Goal: Transaction & Acquisition: Purchase product/service

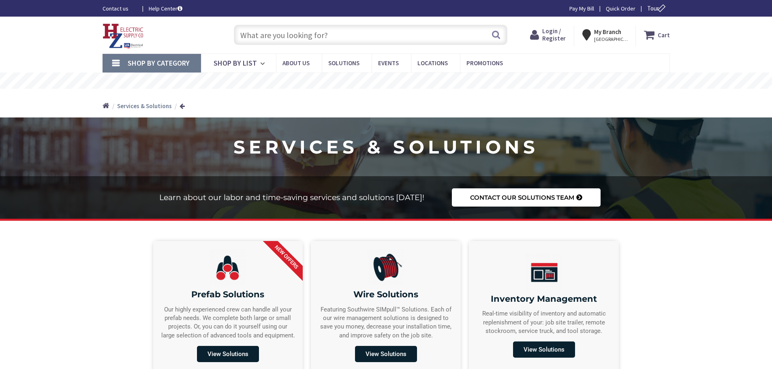
type input "[GEOGRAPHIC_DATA][PERSON_NAME][PERSON_NAME], [GEOGRAPHIC_DATA]"
click at [286, 29] on input "text" at bounding box center [371, 35] width 274 height 20
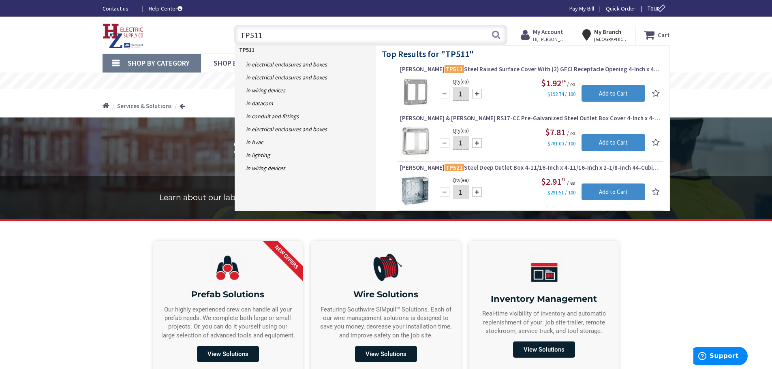
click at [267, 34] on input "TP511" at bounding box center [371, 35] width 274 height 20
type input "T"
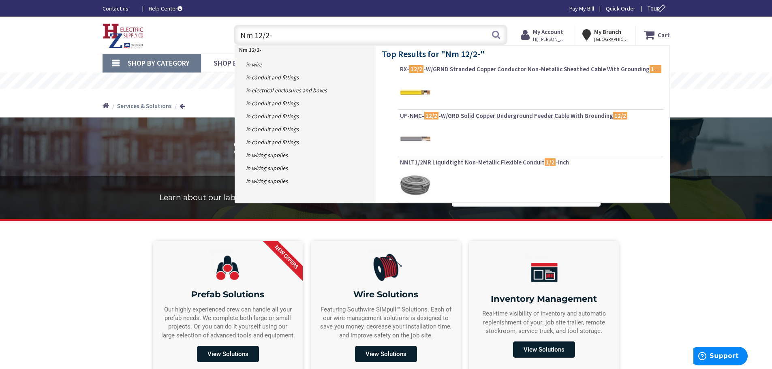
type input "Nm 12/2-2"
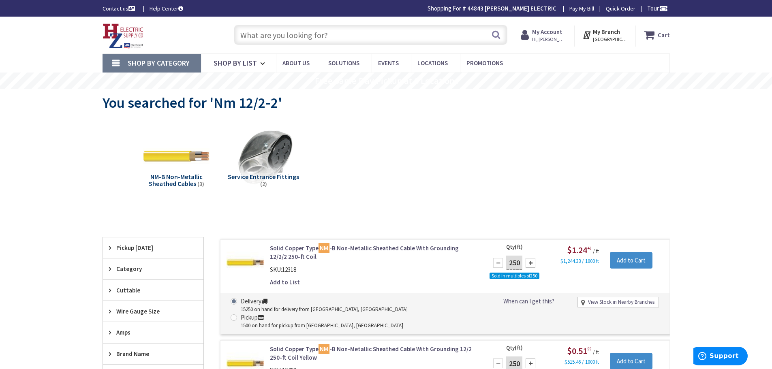
click at [306, 41] on input "text" at bounding box center [371, 35] width 274 height 20
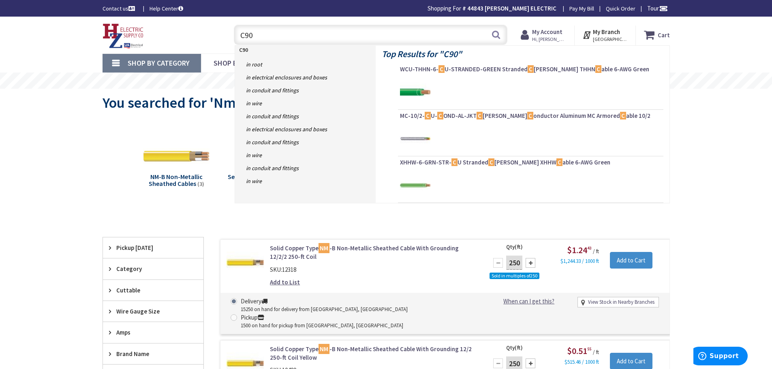
type input "C905"
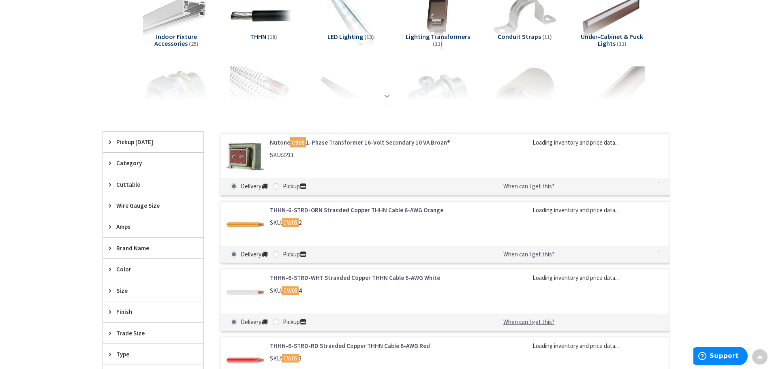
scroll to position [162, 0]
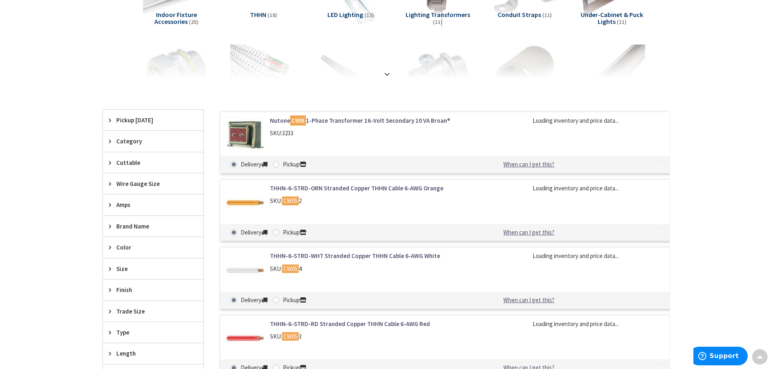
click at [339, 122] on link "Nutone C905 1-Phase Transformer 16-Volt Secondary 10 VA Broan®" at bounding box center [373, 120] width 206 height 9
